Goal: Transaction & Acquisition: Download file/media

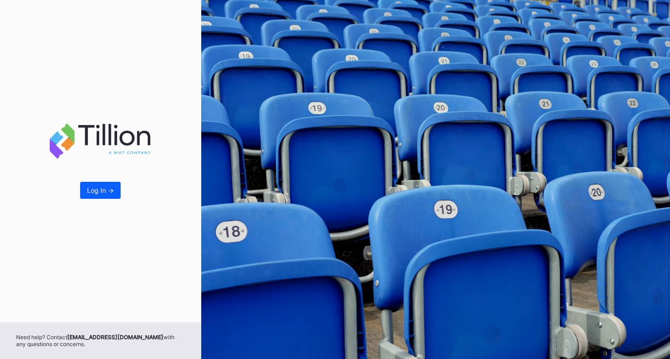
click at [110, 191] on div "Log In ->" at bounding box center [100, 190] width 27 height 8
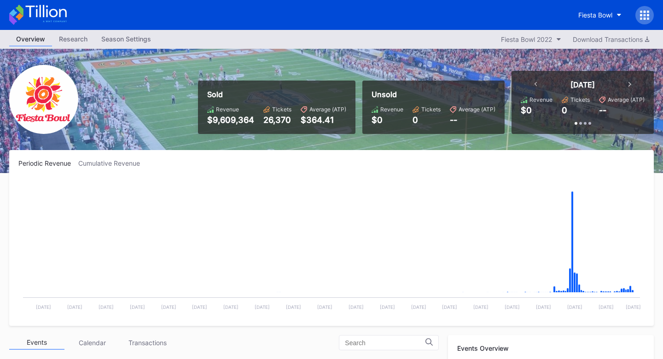
click at [533, 33] on div "Overview Research Season Settings Fiesta Bowl 2022 Download Transactions" at bounding box center [331, 39] width 663 height 19
click at [533, 38] on div "Fiesta Bowl 2022" at bounding box center [526, 39] width 51 height 8
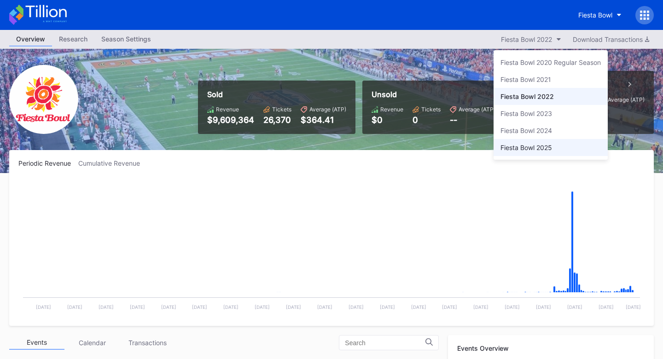
click at [537, 149] on div "Fiesta Bowl 2025" at bounding box center [526, 148] width 52 height 8
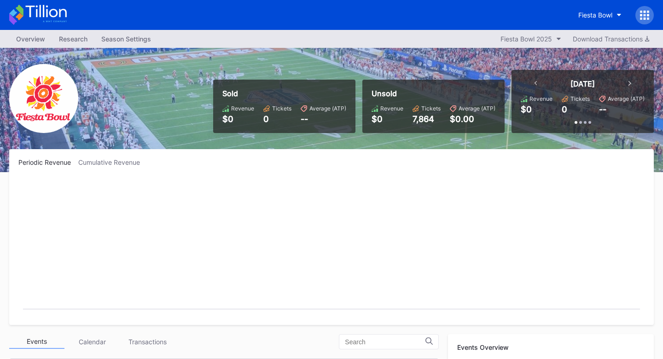
scroll to position [184, 0]
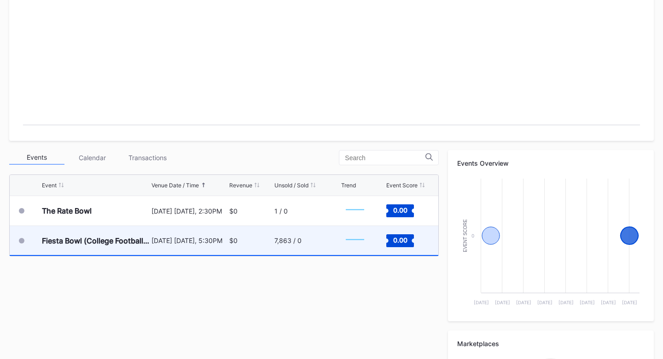
click at [282, 243] on div "7,863 / 0" at bounding box center [287, 241] width 27 height 8
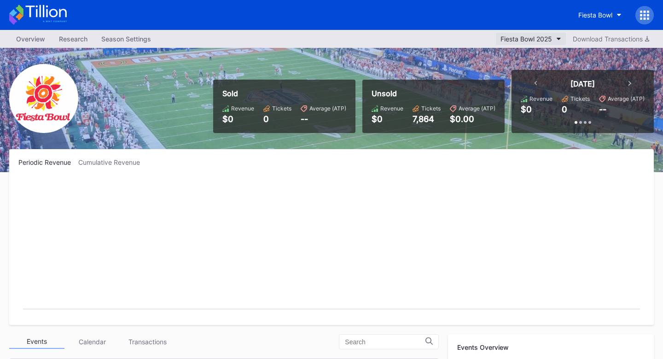
click at [540, 41] on div "Fiesta Bowl 2025" at bounding box center [526, 39] width 52 height 8
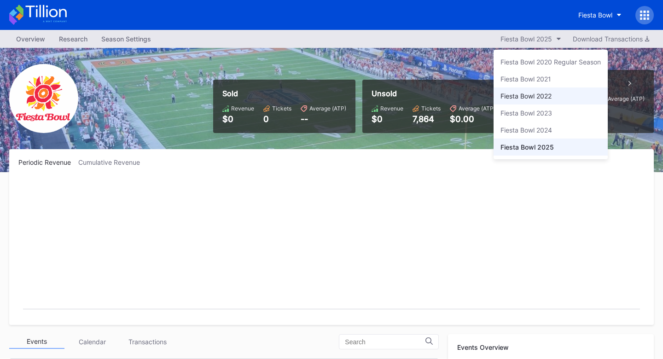
click at [538, 93] on div "Fiesta Bowl 2022" at bounding box center [525, 96] width 51 height 8
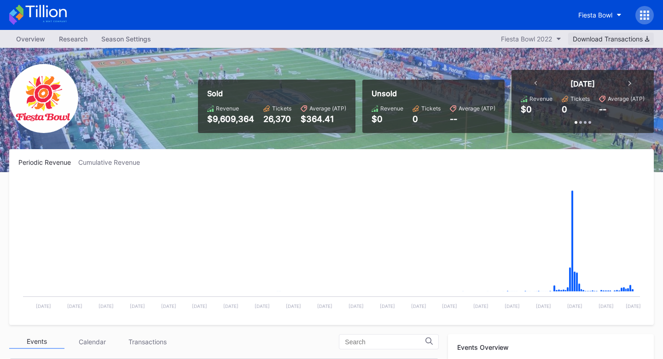
click at [606, 40] on div "Download Transactions" at bounding box center [611, 39] width 76 height 8
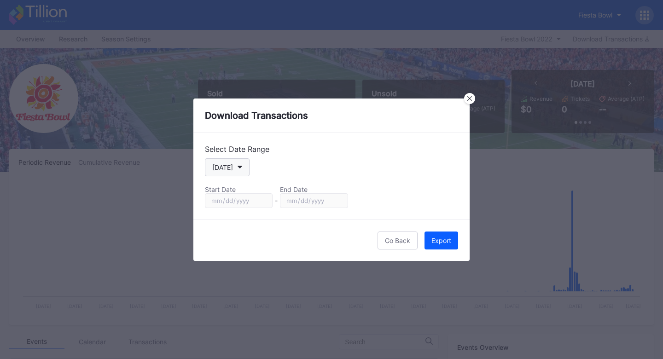
click at [231, 174] on button "[DATE]" at bounding box center [227, 167] width 45 height 18
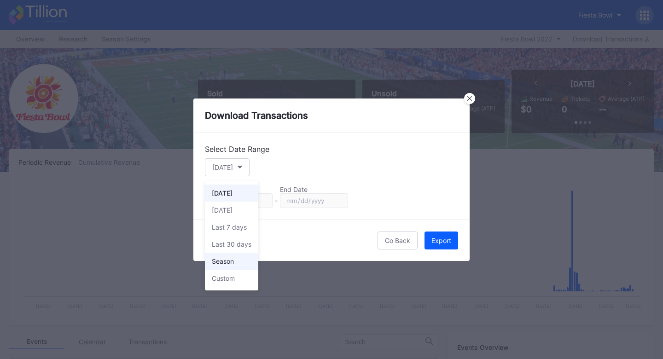
click at [230, 261] on div "Season" at bounding box center [223, 261] width 22 height 8
type input "2022-07-12"
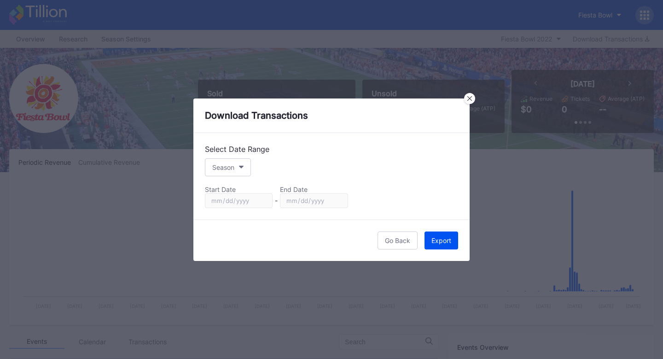
click at [433, 242] on div "Export" at bounding box center [441, 241] width 20 height 8
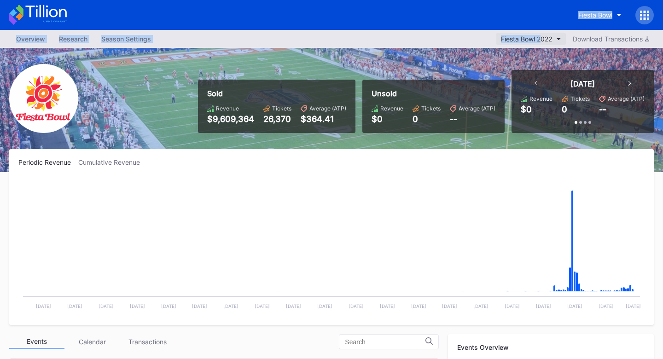
click at [539, 31] on div "Fiesta Bowl Overview Research Season Settings Fiesta Bowl 2022 Download Transac…" at bounding box center [331, 347] width 663 height 695
click at [538, 35] on button "Fiesta Bowl 2022" at bounding box center [530, 39] width 69 height 12
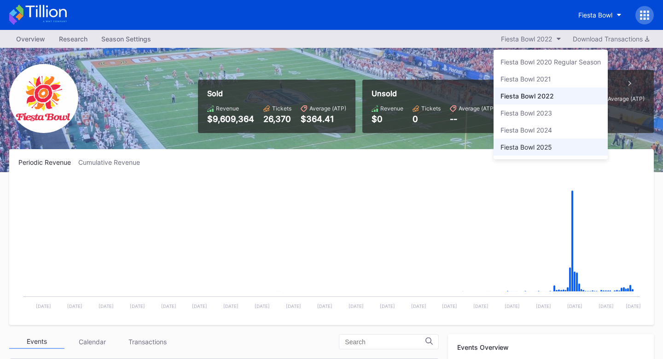
click at [534, 147] on div "Fiesta Bowl 2025" at bounding box center [526, 147] width 52 height 8
